Goal: Task Accomplishment & Management: Manage account settings

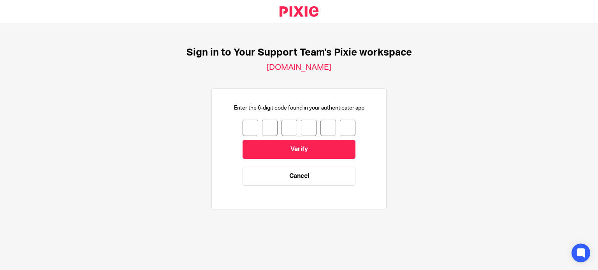
click at [242, 129] on input "number" at bounding box center [250, 128] width 16 height 16
type input "3"
type input "1"
type input "0"
type input "4"
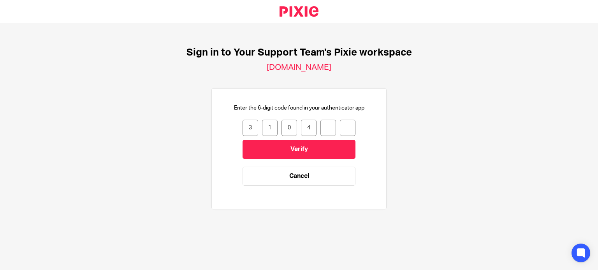
type input "7"
type input "2"
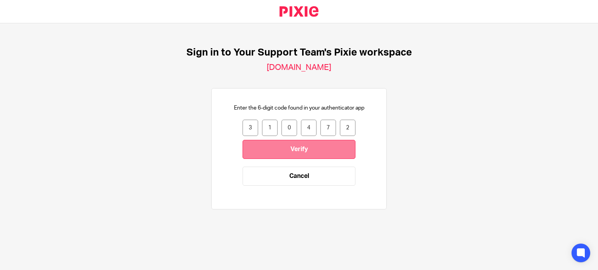
click at [290, 154] on input "Verify" at bounding box center [298, 149] width 113 height 19
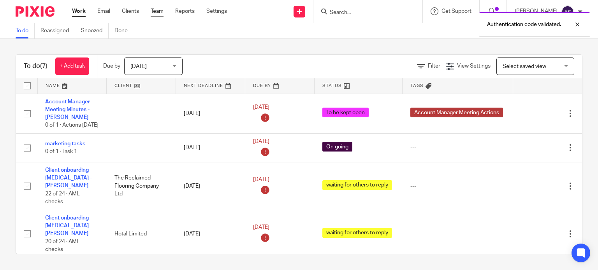
click at [158, 12] on link "Team" at bounding box center [157, 11] width 13 height 8
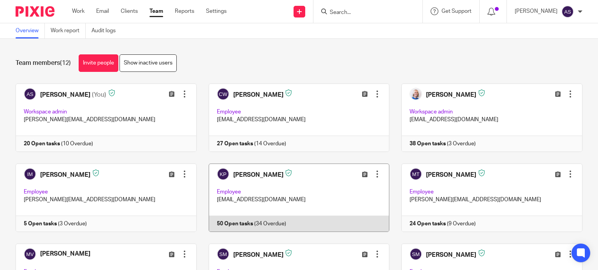
scroll to position [39, 0]
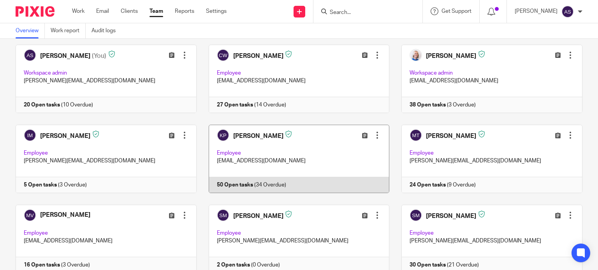
click at [373, 134] on div at bounding box center [377, 136] width 8 height 8
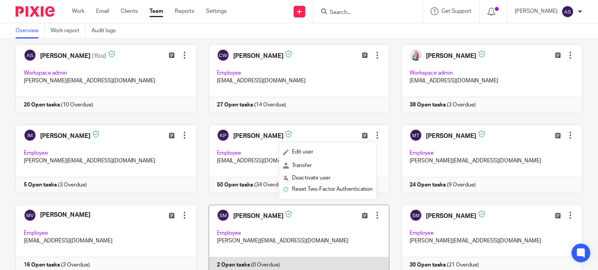
click at [326, 189] on span "Reset Two-Factor Authentication" at bounding box center [332, 189] width 81 height 5
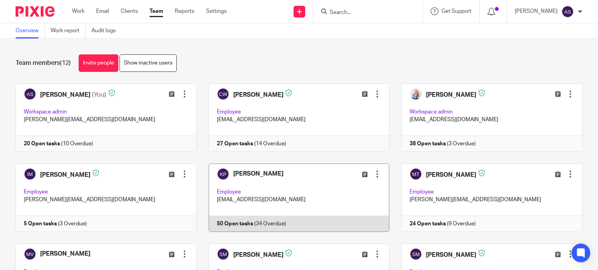
click at [251, 174] on link at bounding box center [293, 198] width 193 height 68
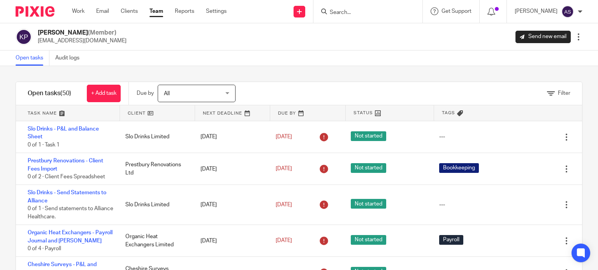
click at [574, 38] on div at bounding box center [578, 37] width 8 height 8
